Goal: Task Accomplishment & Management: Use online tool/utility

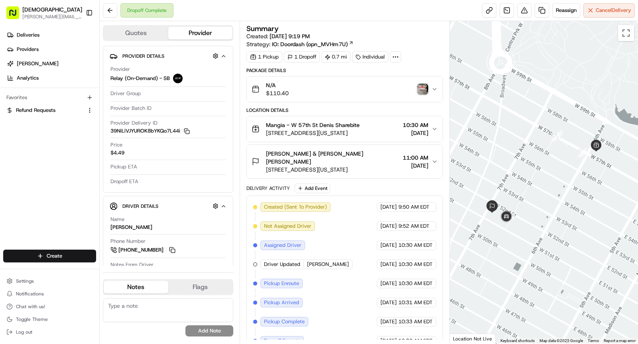
click at [28, 6] on span "[DEMOGRAPHIC_DATA]" at bounding box center [52, 10] width 60 height 8
click at [28, 7] on span "[DEMOGRAPHIC_DATA]" at bounding box center [52, 10] width 60 height 8
click at [14, 11] on rect "button" at bounding box center [12, 12] width 13 height 13
click at [40, 7] on span "[DEMOGRAPHIC_DATA]" at bounding box center [52, 10] width 60 height 8
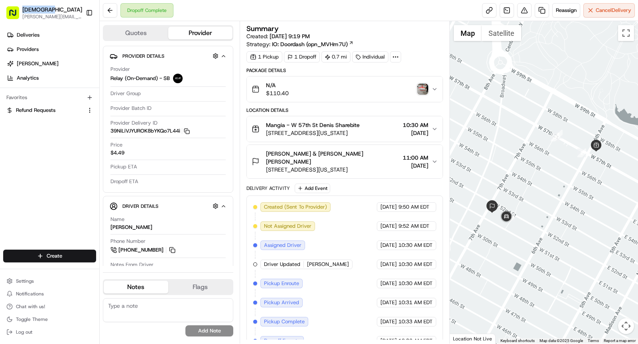
click at [40, 7] on span "[DEMOGRAPHIC_DATA]" at bounding box center [52, 10] width 60 height 8
click at [180, 14] on div "Dropoff Complete Reassign Cancel Delivery" at bounding box center [369, 10] width 538 height 21
